Goal: Transaction & Acquisition: Subscribe to service/newsletter

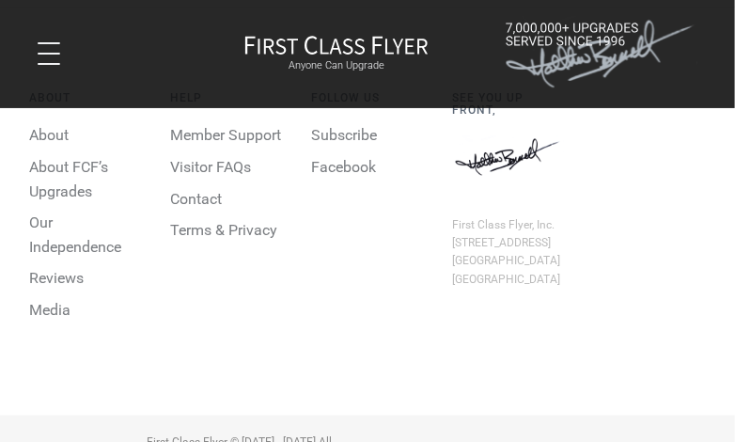
scroll to position [6097, 0]
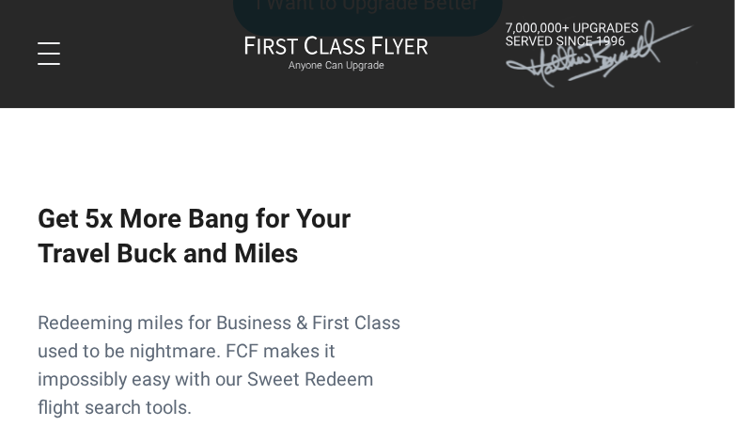
scroll to position [1974, 0]
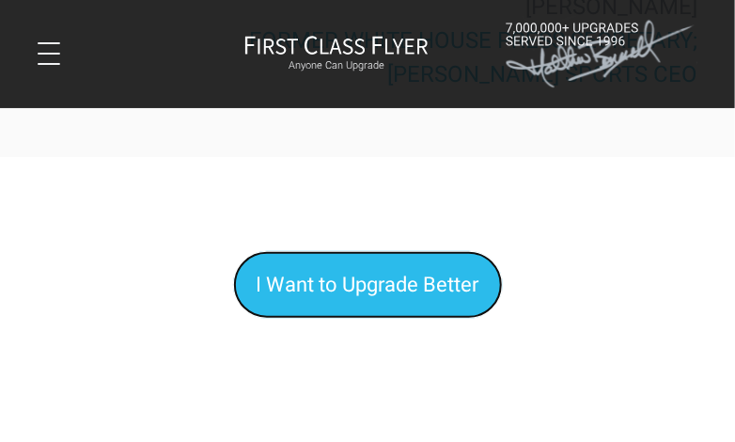
click at [372, 296] on span "I Want to Upgrade Better" at bounding box center [368, 285] width 223 height 24
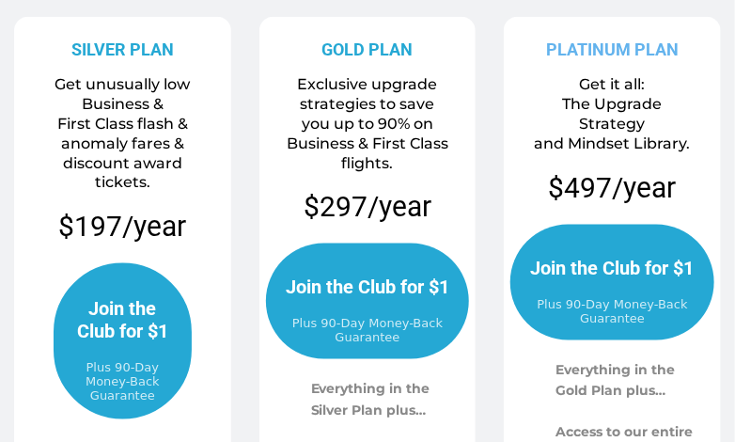
scroll to position [564, 0]
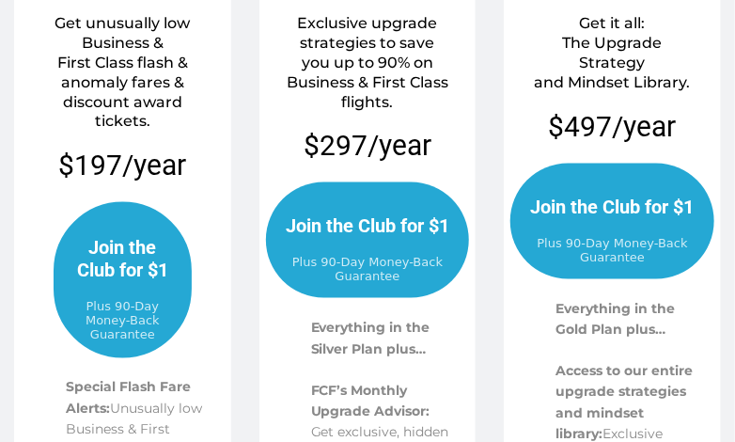
drag, startPoint x: 357, startPoint y: 238, endPoint x: 455, endPoint y: 208, distance: 102.3
click at [358, 238] on span "Join the Club for $1" at bounding box center [368, 225] width 166 height 58
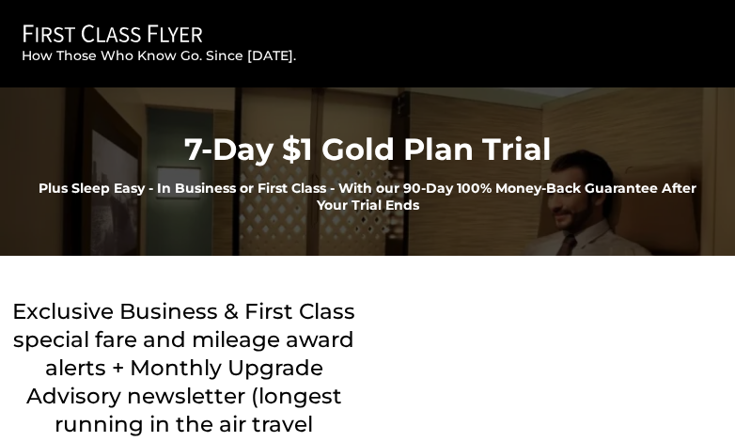
scroll to position [376, 0]
